Goal: Information Seeking & Learning: Find specific page/section

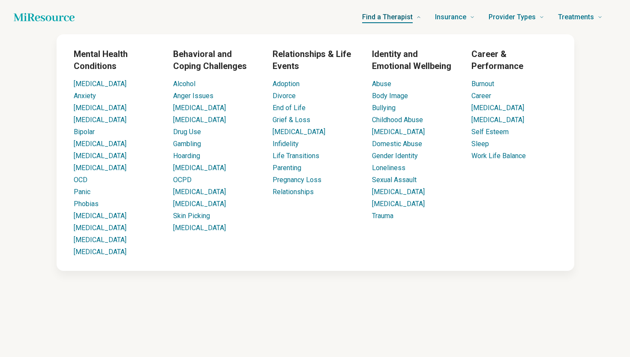
click at [408, 12] on span "Find a Therapist" at bounding box center [387, 17] width 51 height 12
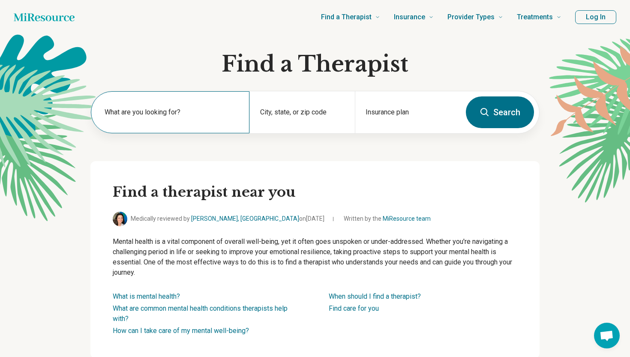
click at [180, 124] on div "What are you looking for?" at bounding box center [170, 112] width 159 height 42
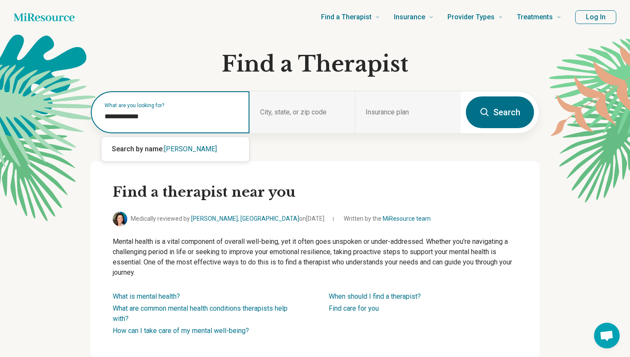
type input "**********"
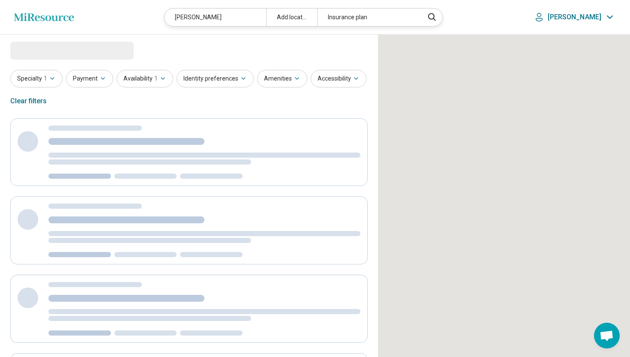
select select "***"
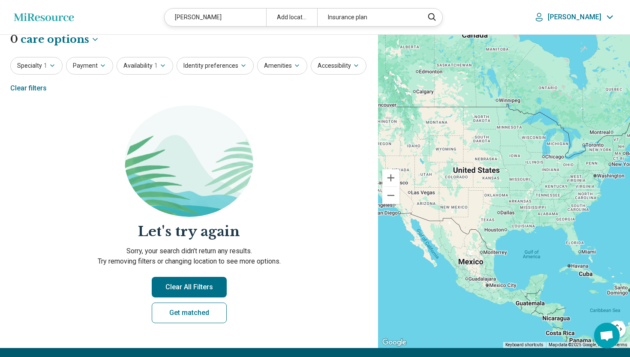
scroll to position [10, 0]
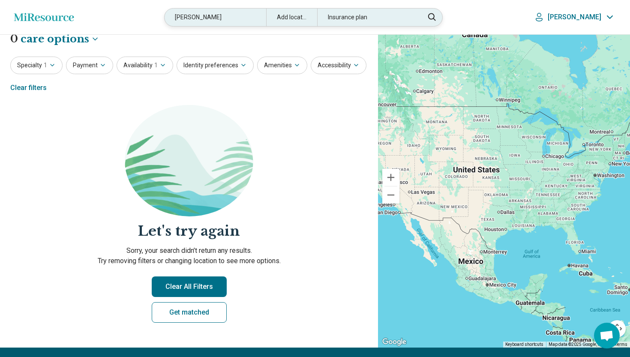
click at [317, 21] on div "Add location" at bounding box center [291, 18] width 51 height 18
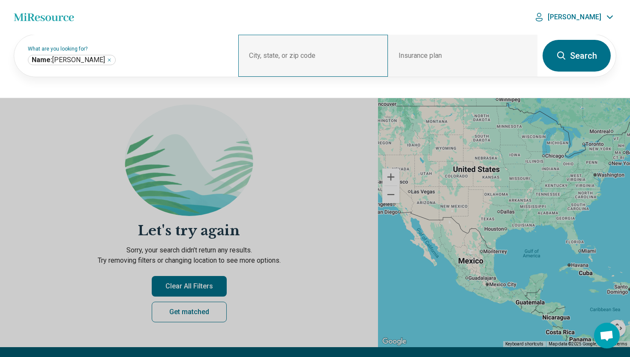
click at [304, 54] on div "City, state, or zip code" at bounding box center [313, 56] width 150 height 42
click at [274, 51] on div "City, state, or zip code" at bounding box center [313, 56] width 150 height 42
click at [269, 56] on div "City, state, or zip code" at bounding box center [313, 56] width 150 height 42
click at [323, 47] on div "City, state, or zip code" at bounding box center [313, 56] width 150 height 42
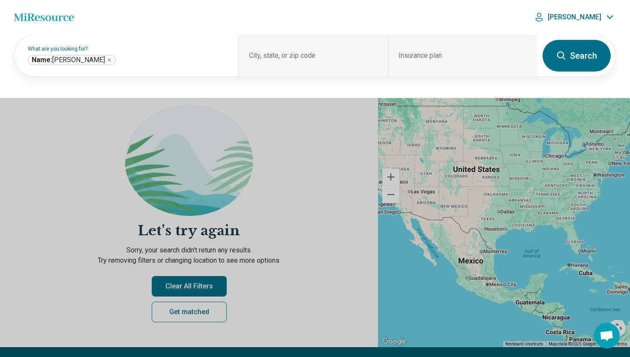
click at [219, 270] on button at bounding box center [315, 178] width 630 height 357
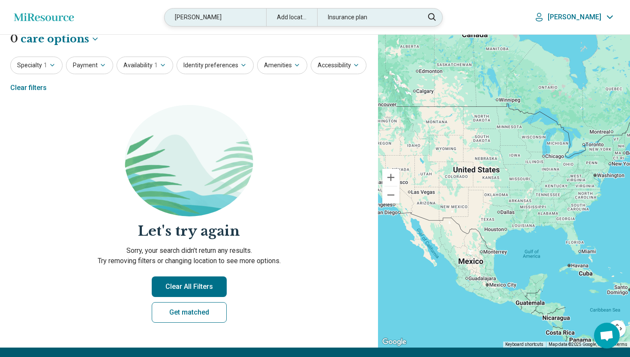
click at [315, 12] on div "Add location" at bounding box center [291, 18] width 51 height 18
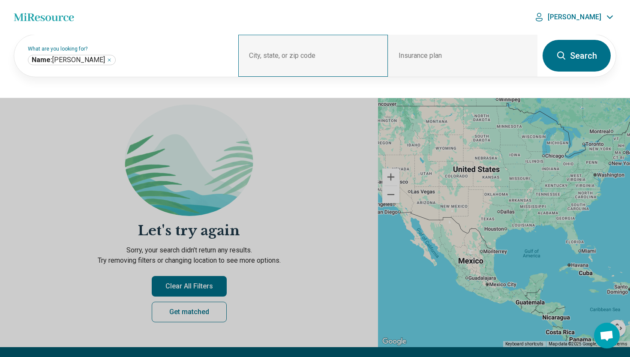
click at [303, 48] on div "City, state, or zip code" at bounding box center [313, 56] width 150 height 42
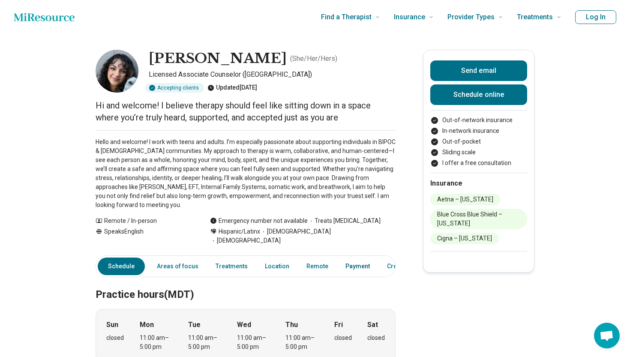
click at [348, 258] on link "Payment" at bounding box center [357, 267] width 35 height 18
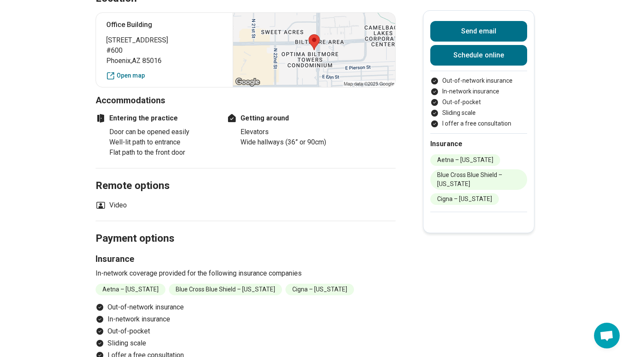
scroll to position [602, 0]
